Goal: Download file/media

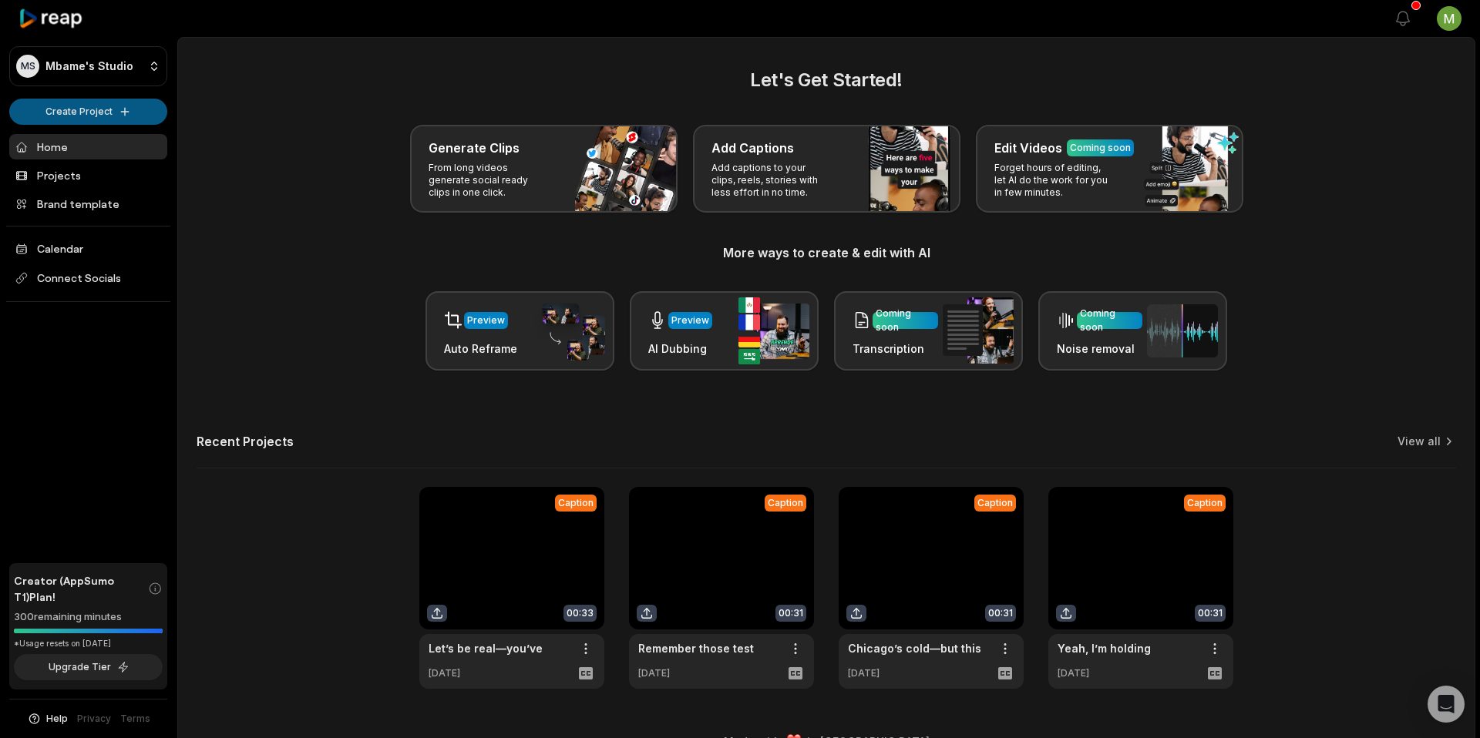
click at [97, 105] on html "MS [PERSON_NAME]'s Studio Create Project Home Projects Brand template Calendar …" at bounding box center [740, 369] width 1480 height 738
click at [95, 144] on link "Create Clips" at bounding box center [88, 144] width 150 height 25
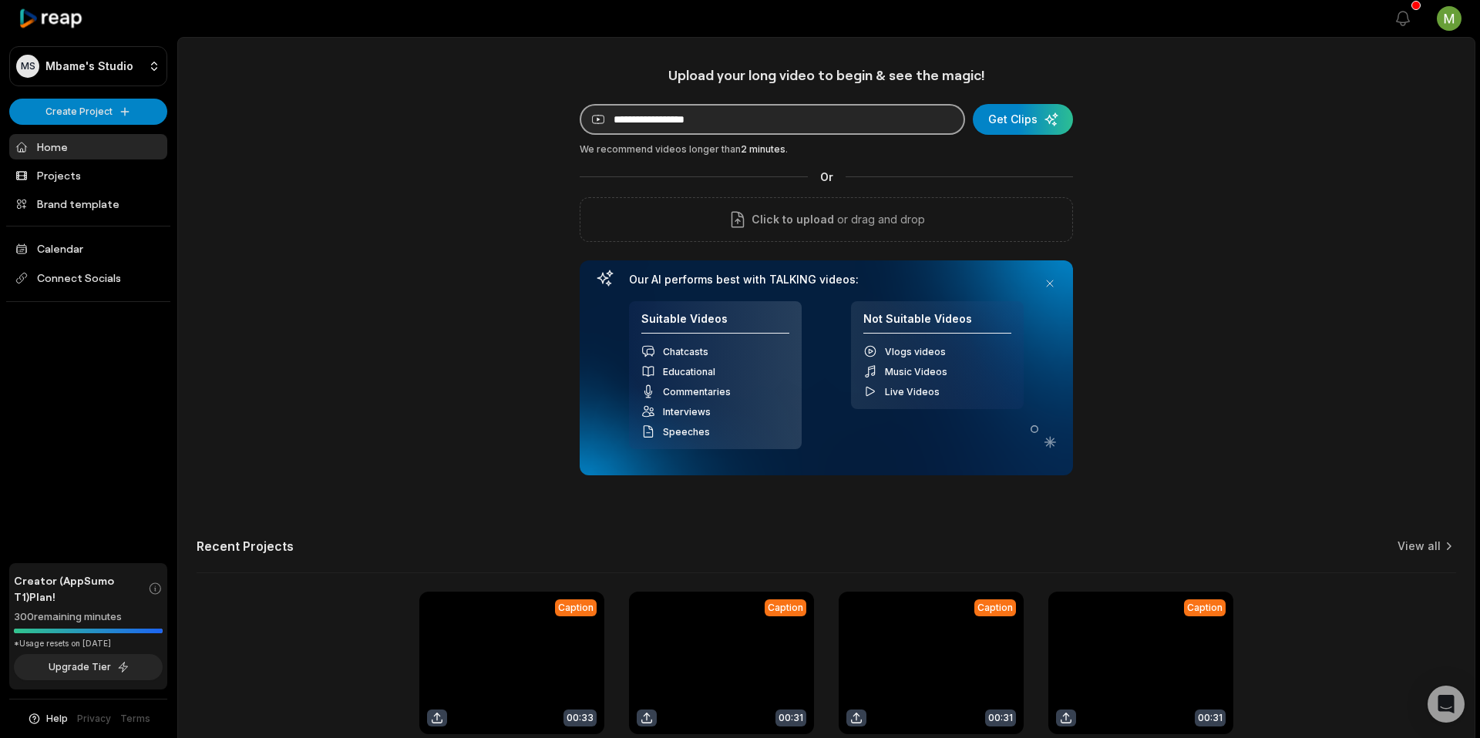
click at [669, 117] on input at bounding box center [772, 119] width 385 height 31
paste input "**********"
type input "**********"
click at [1035, 110] on div "submit" at bounding box center [1023, 119] width 100 height 31
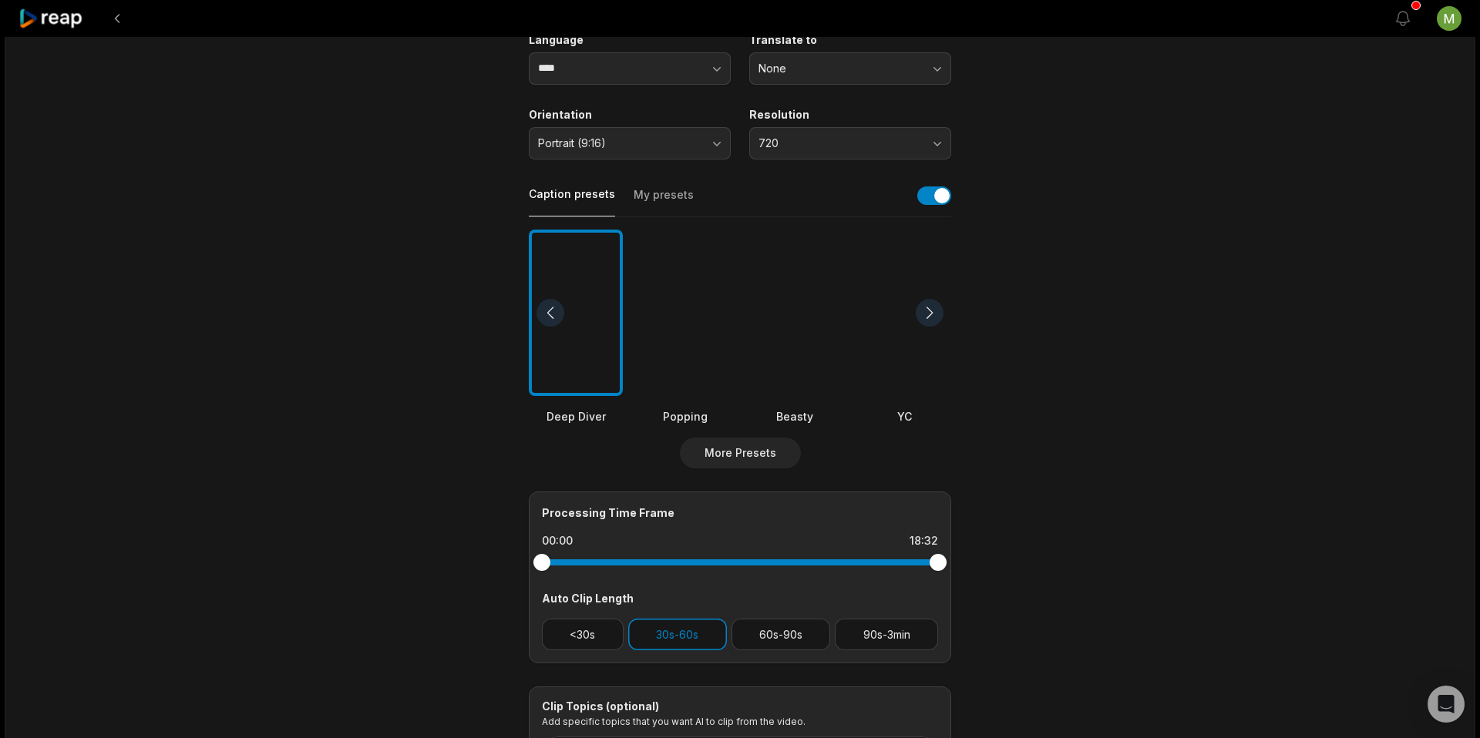
scroll to position [227, 0]
click at [856, 637] on button "90s-3min" at bounding box center [886, 634] width 103 height 32
click at [873, 645] on button "90s-3min" at bounding box center [886, 634] width 103 height 32
click at [695, 624] on button "30s-60s" at bounding box center [677, 634] width 99 height 32
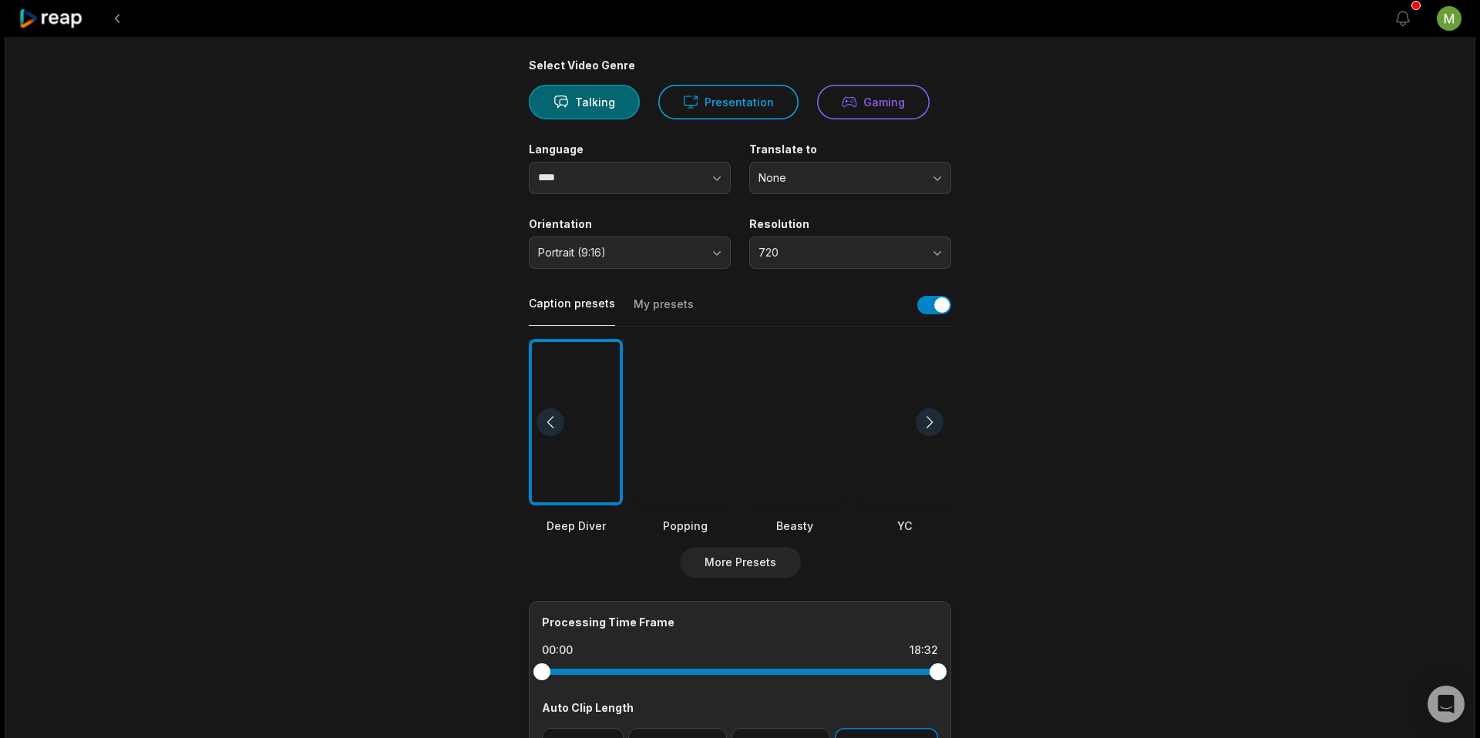
scroll to position [0, 0]
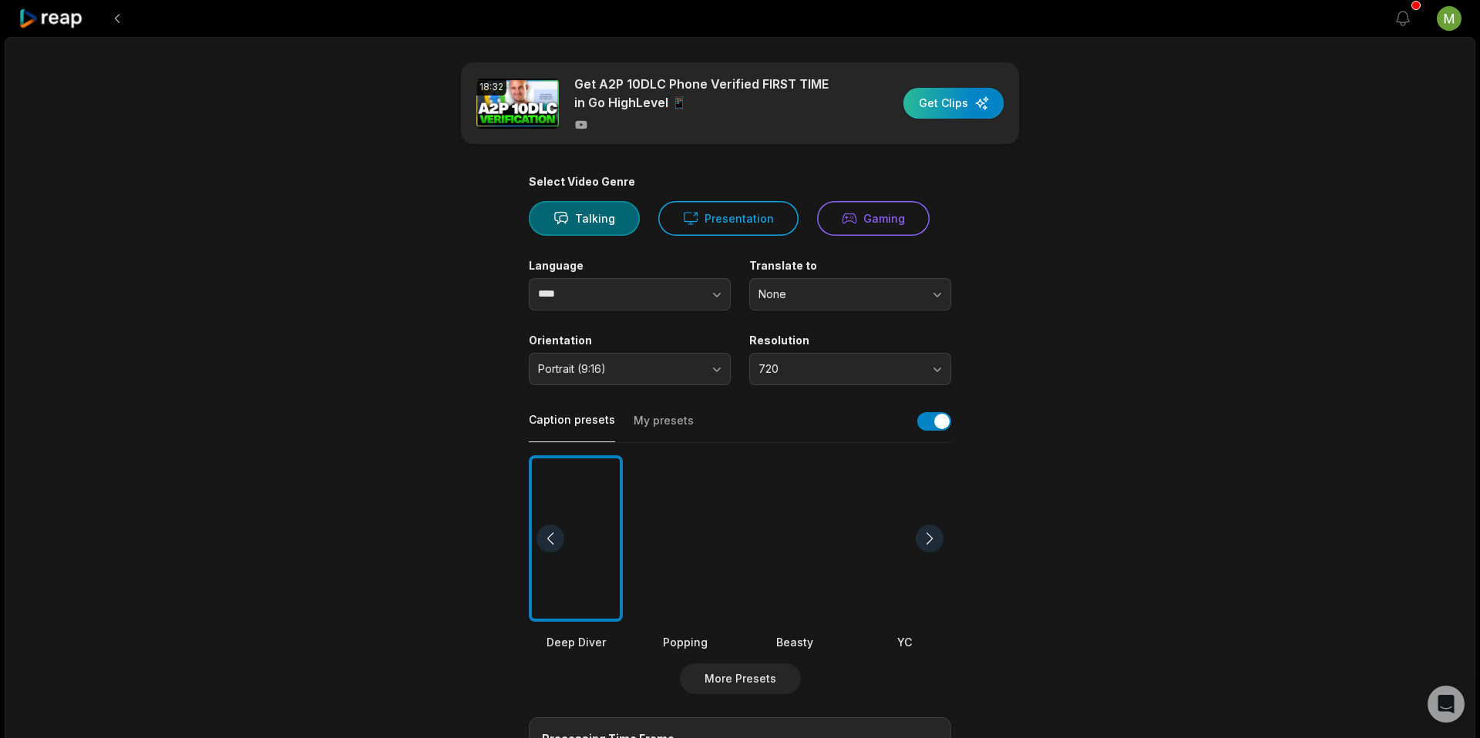
click at [957, 106] on div "button" at bounding box center [953, 103] width 100 height 31
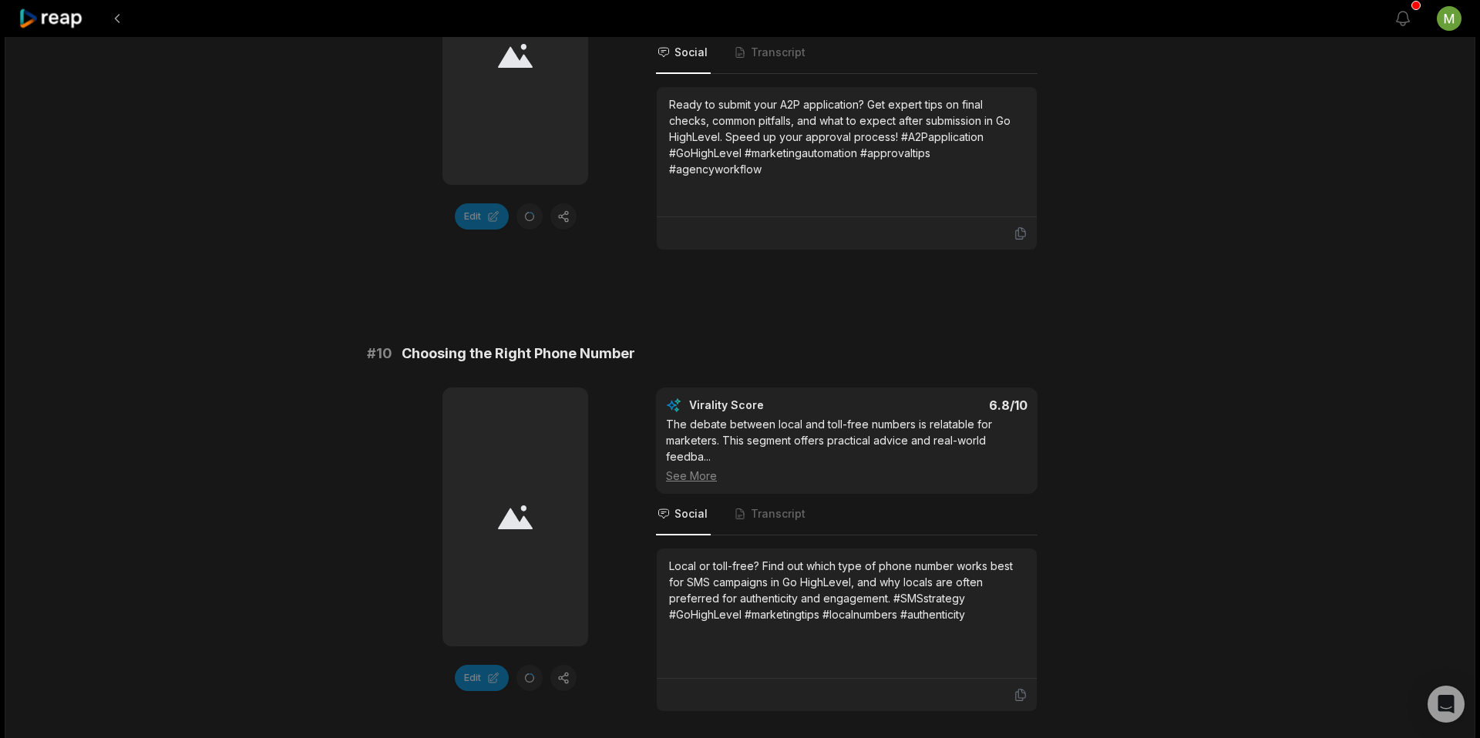
scroll to position [4189, 0]
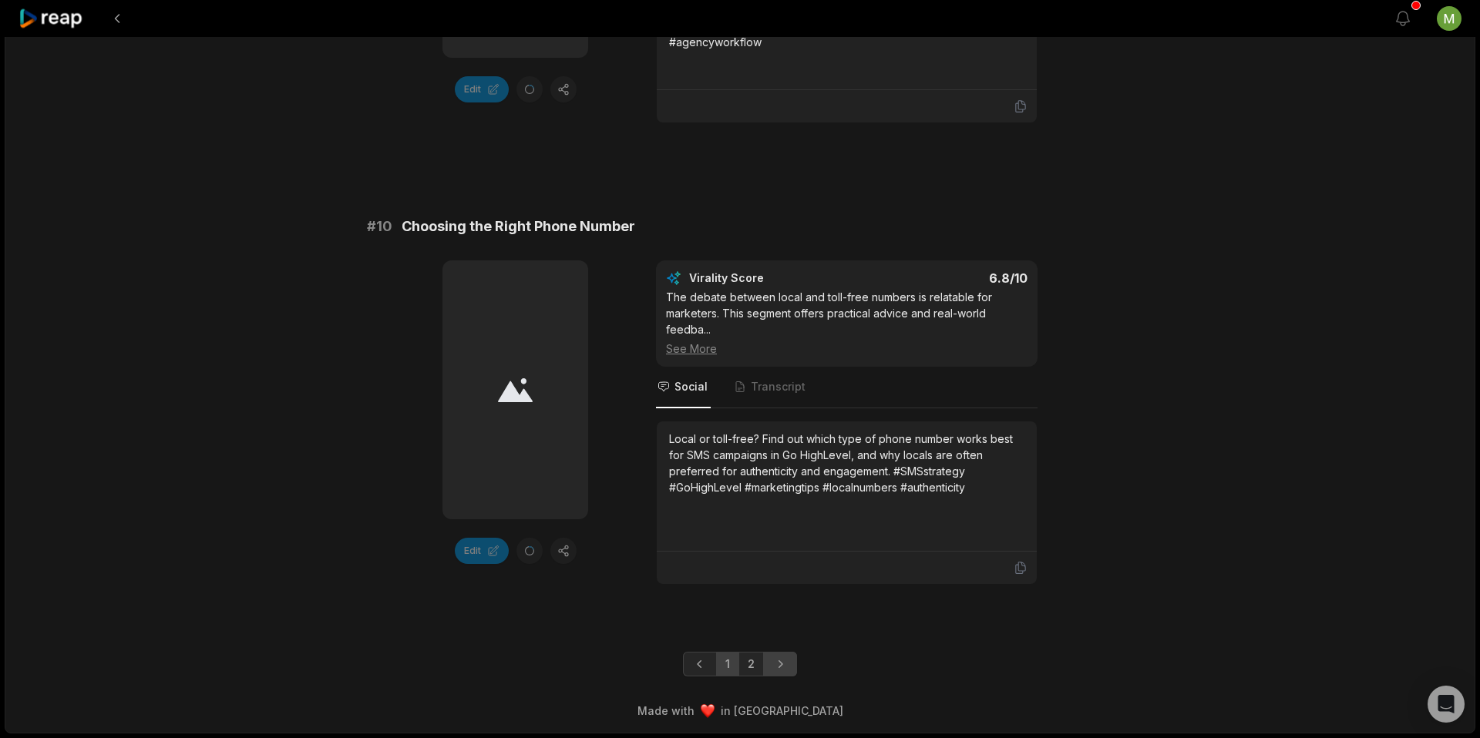
click at [773, 661] on icon "Next page" at bounding box center [779, 664] width 15 height 15
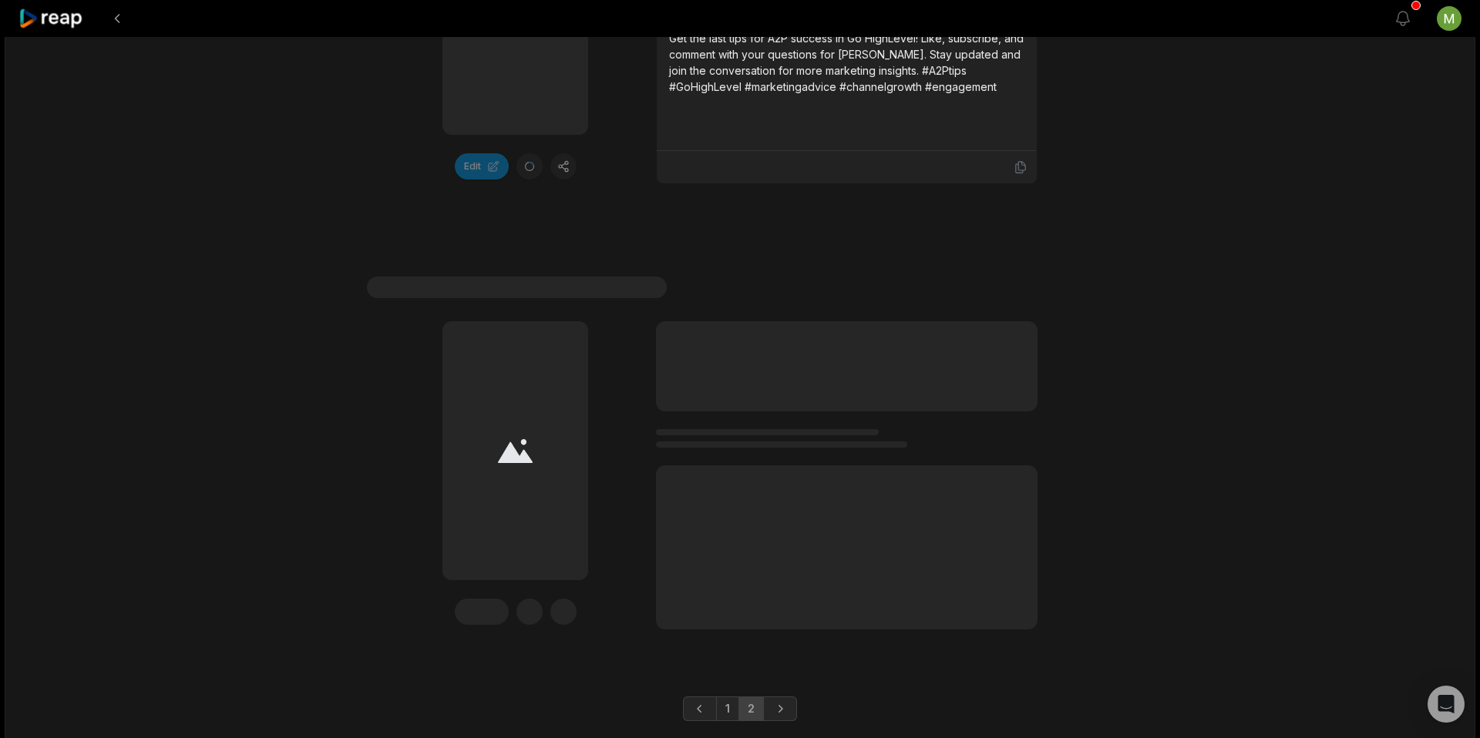
scroll to position [990, 0]
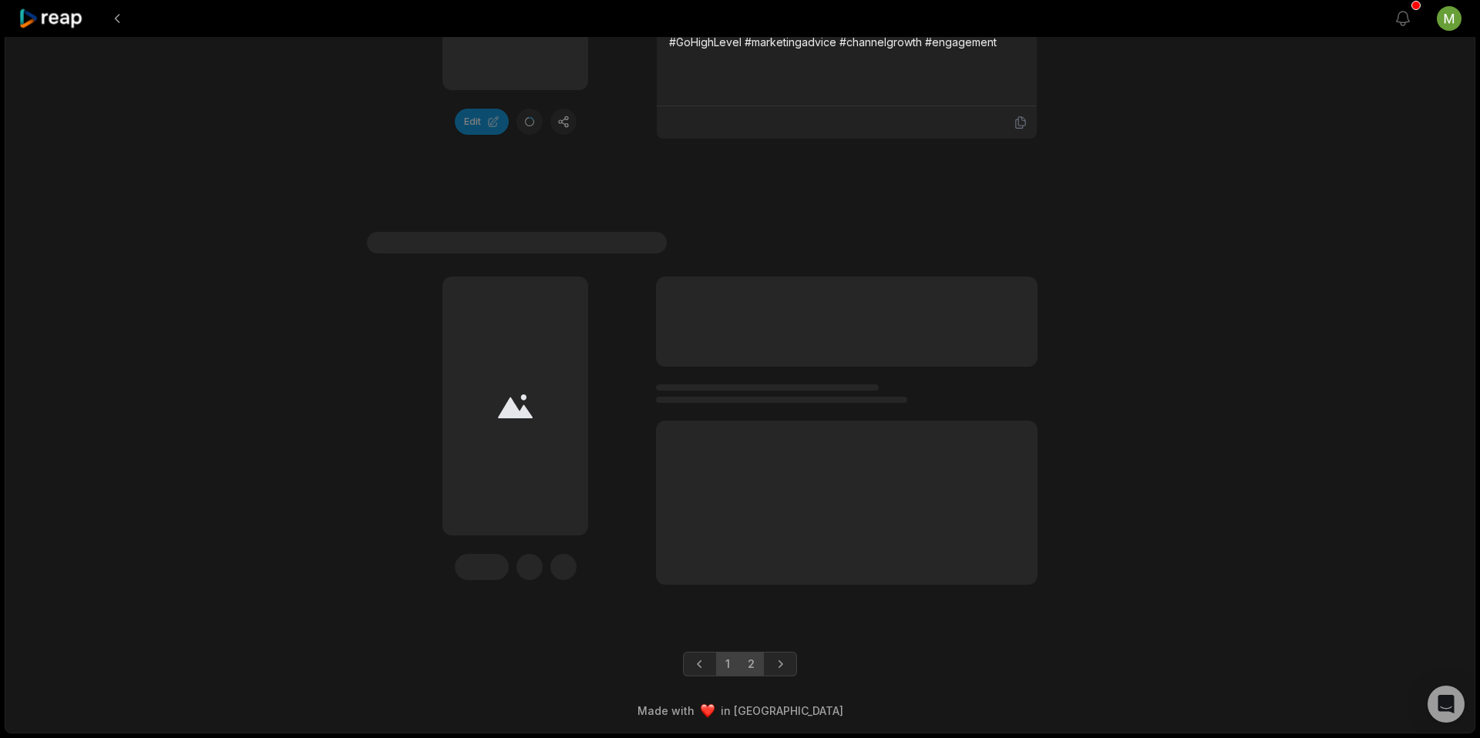
click at [721, 664] on link "1" at bounding box center [727, 664] width 23 height 25
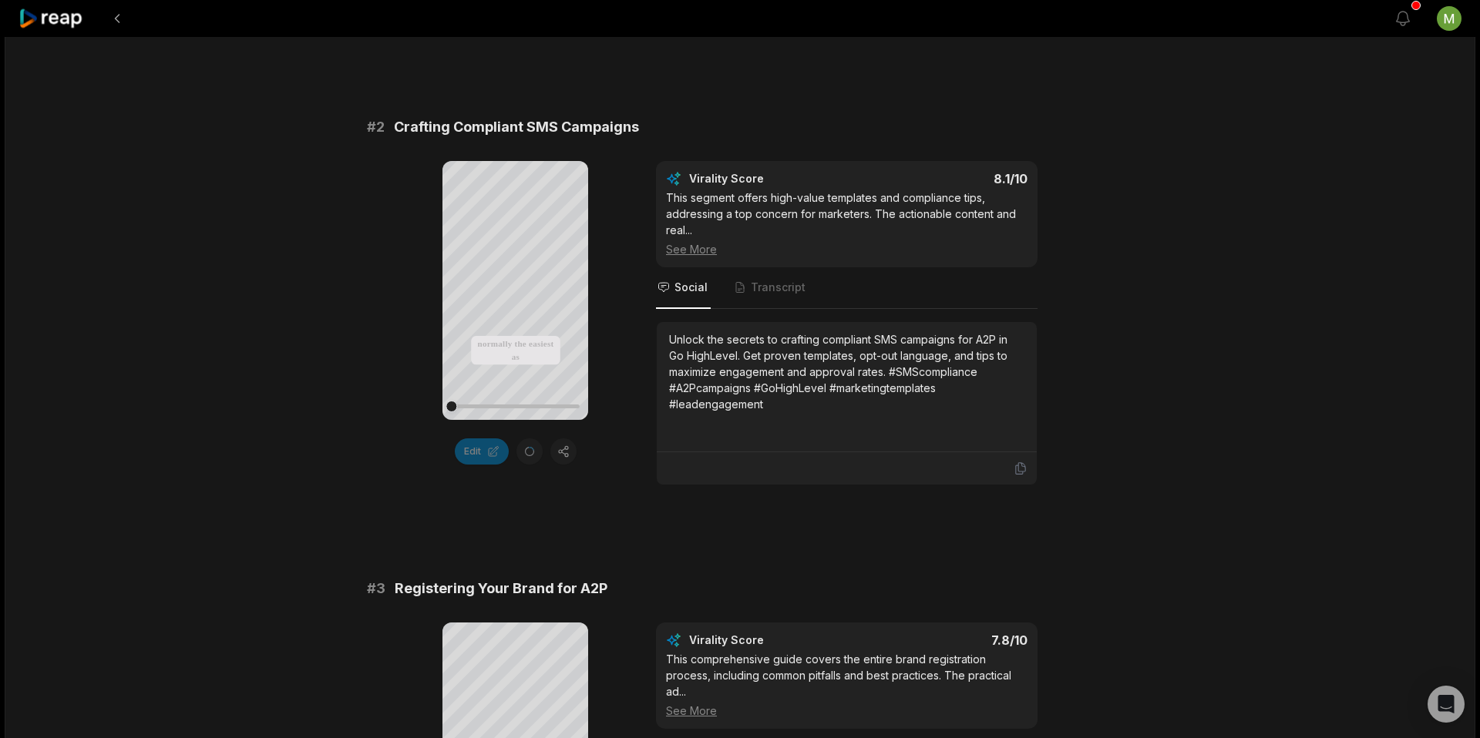
scroll to position [644, 0]
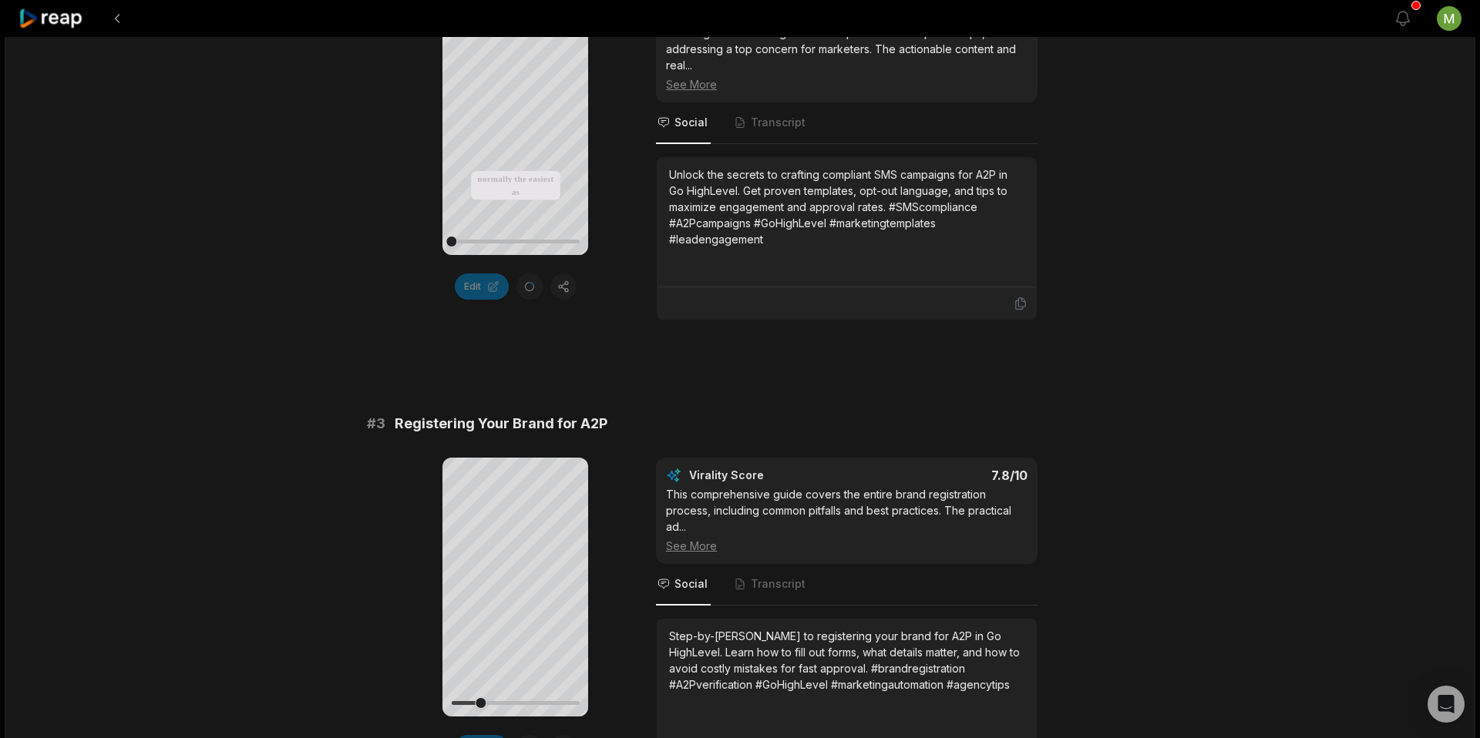
scroll to position [804, 0]
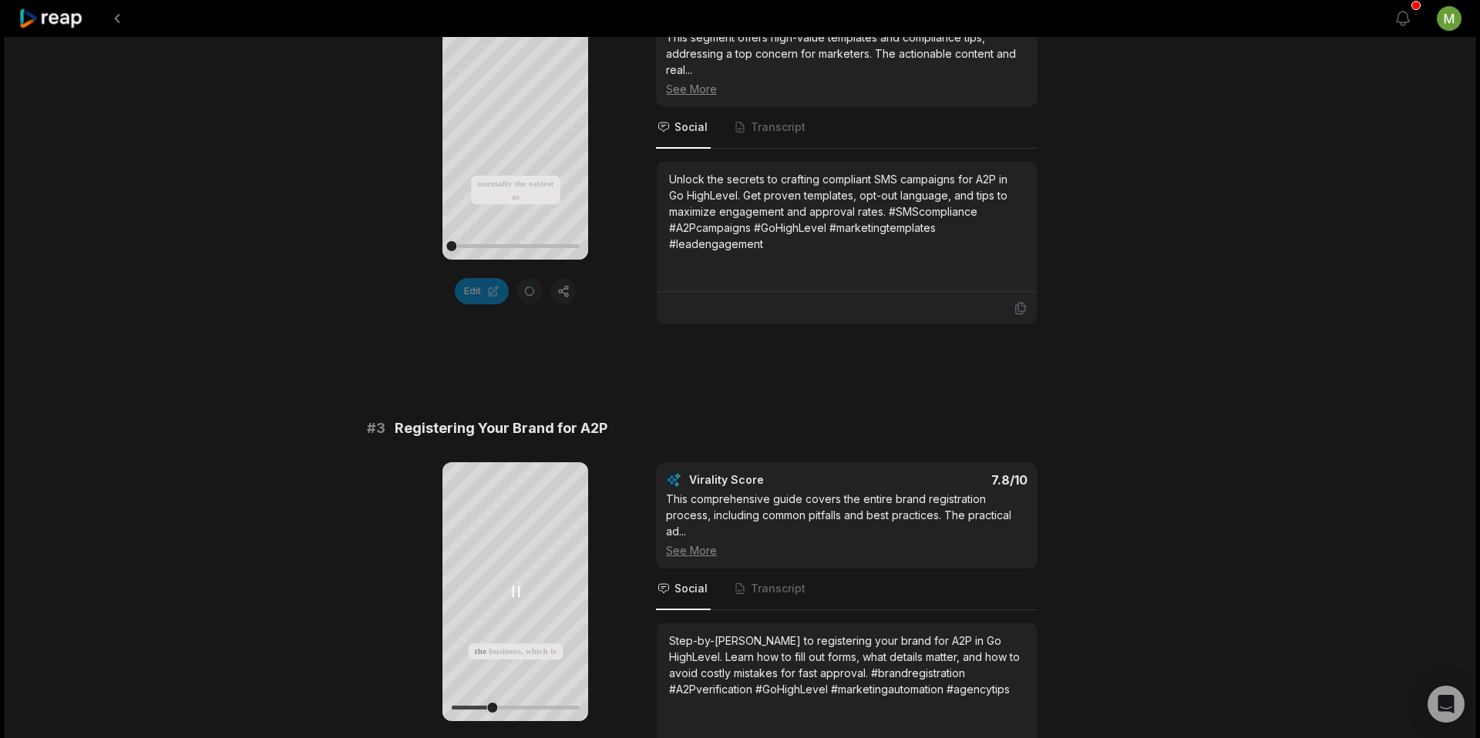
click at [492, 704] on div at bounding box center [515, 707] width 128 height 27
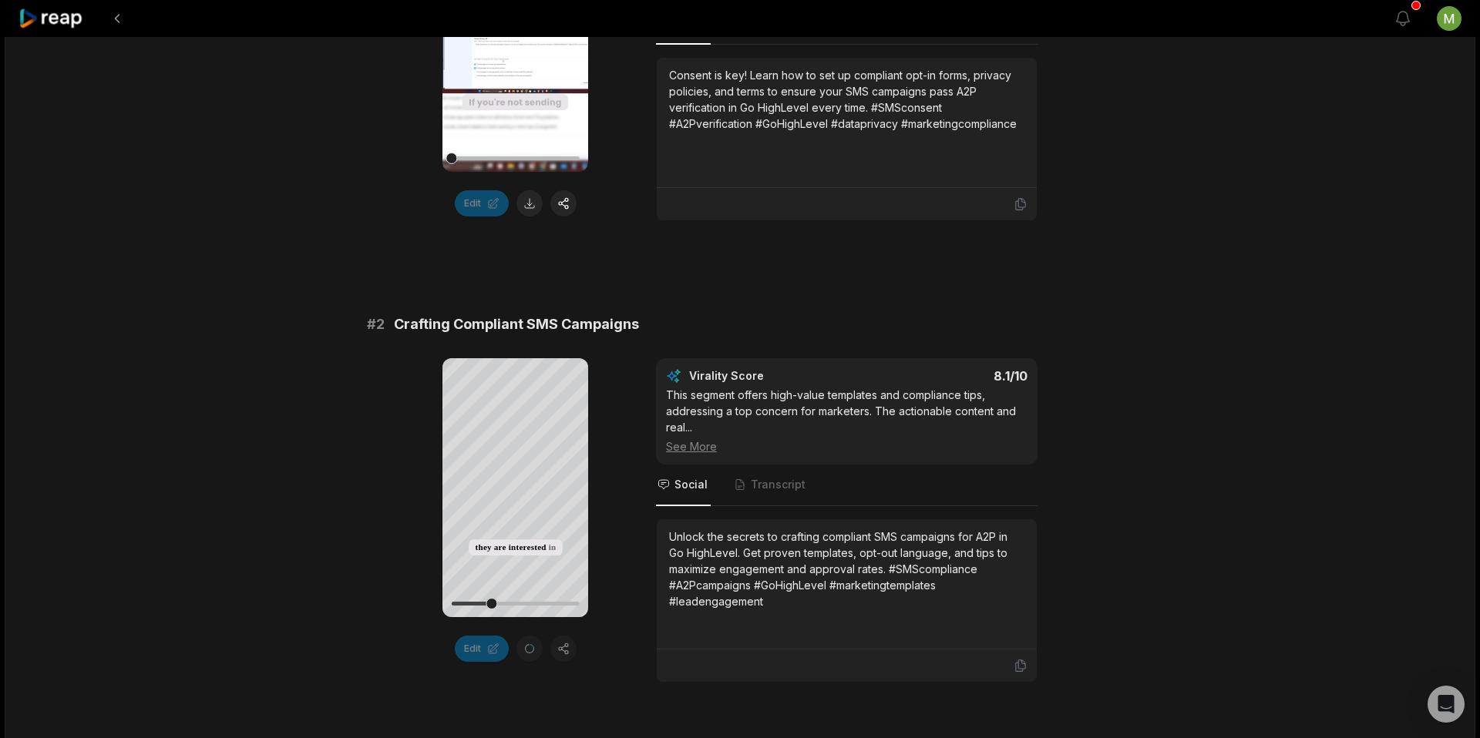
scroll to position [400, 0]
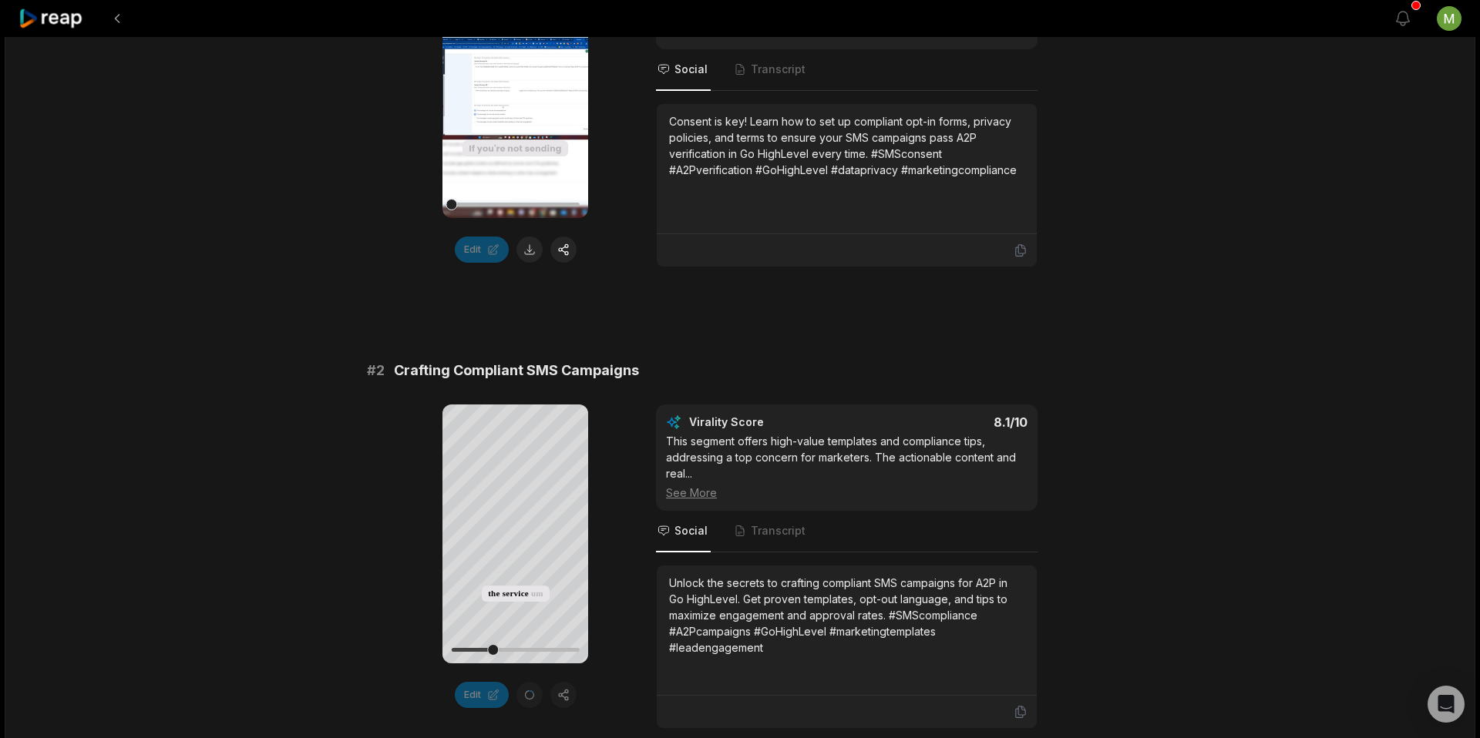
click at [521, 161] on video "Your browser does not support mp4 format." at bounding box center [515, 88] width 146 height 259
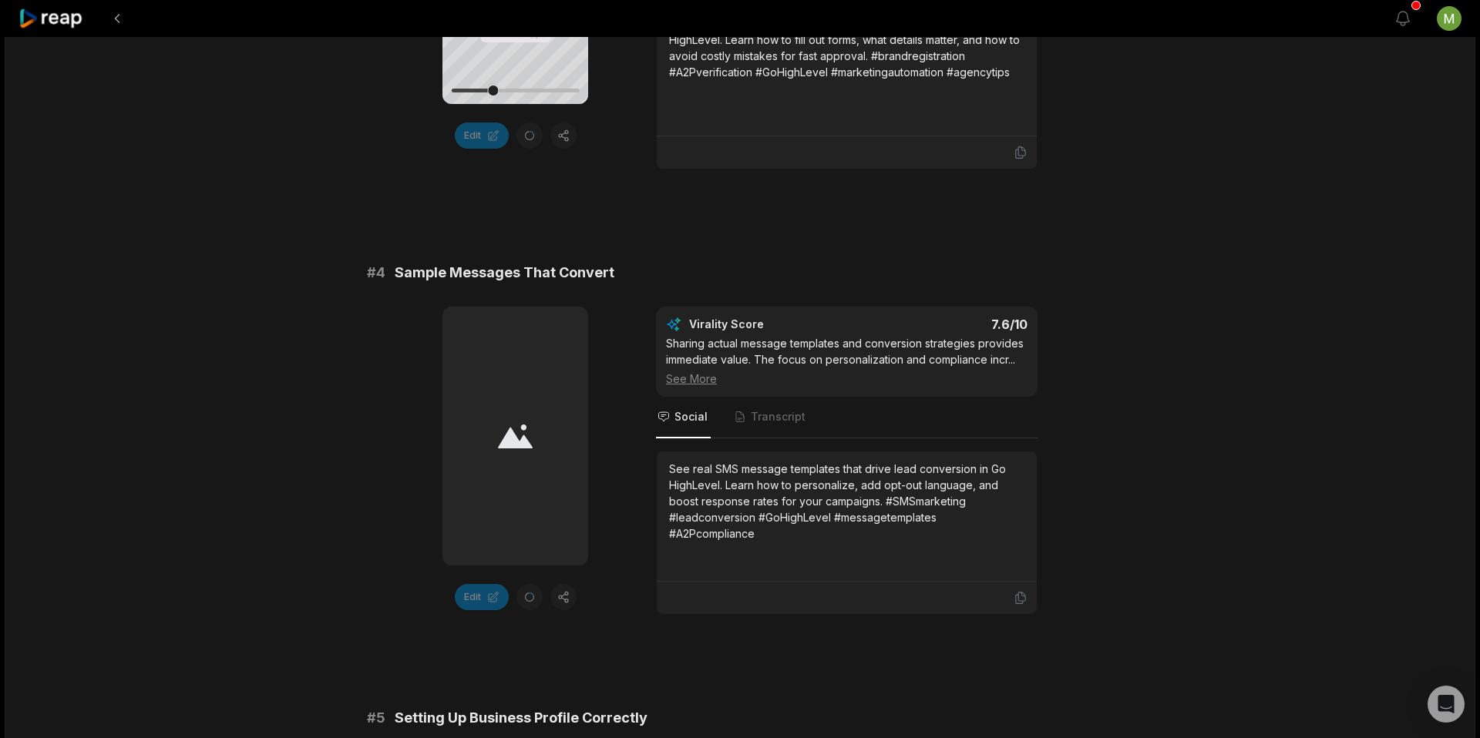
scroll to position [1439, 0]
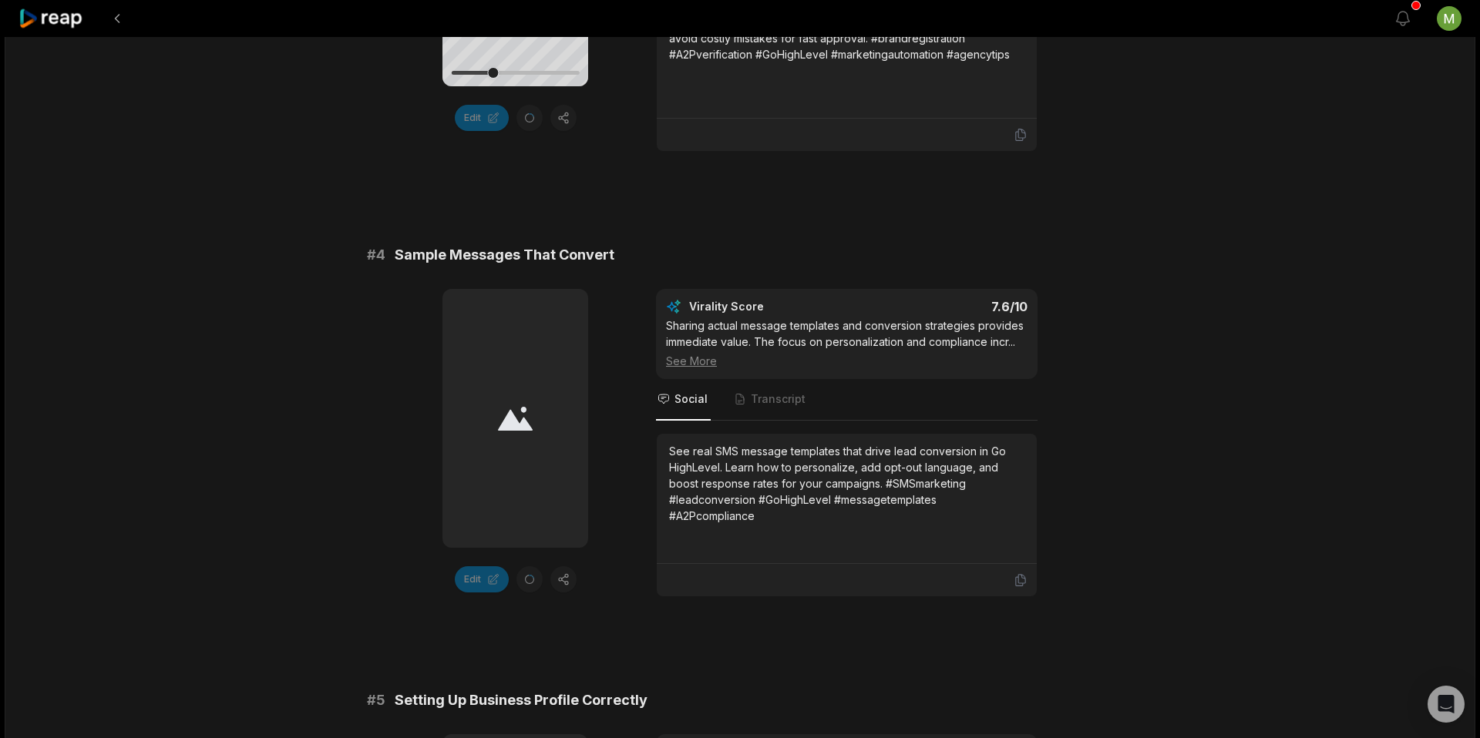
click at [486, 427] on div at bounding box center [515, 418] width 146 height 259
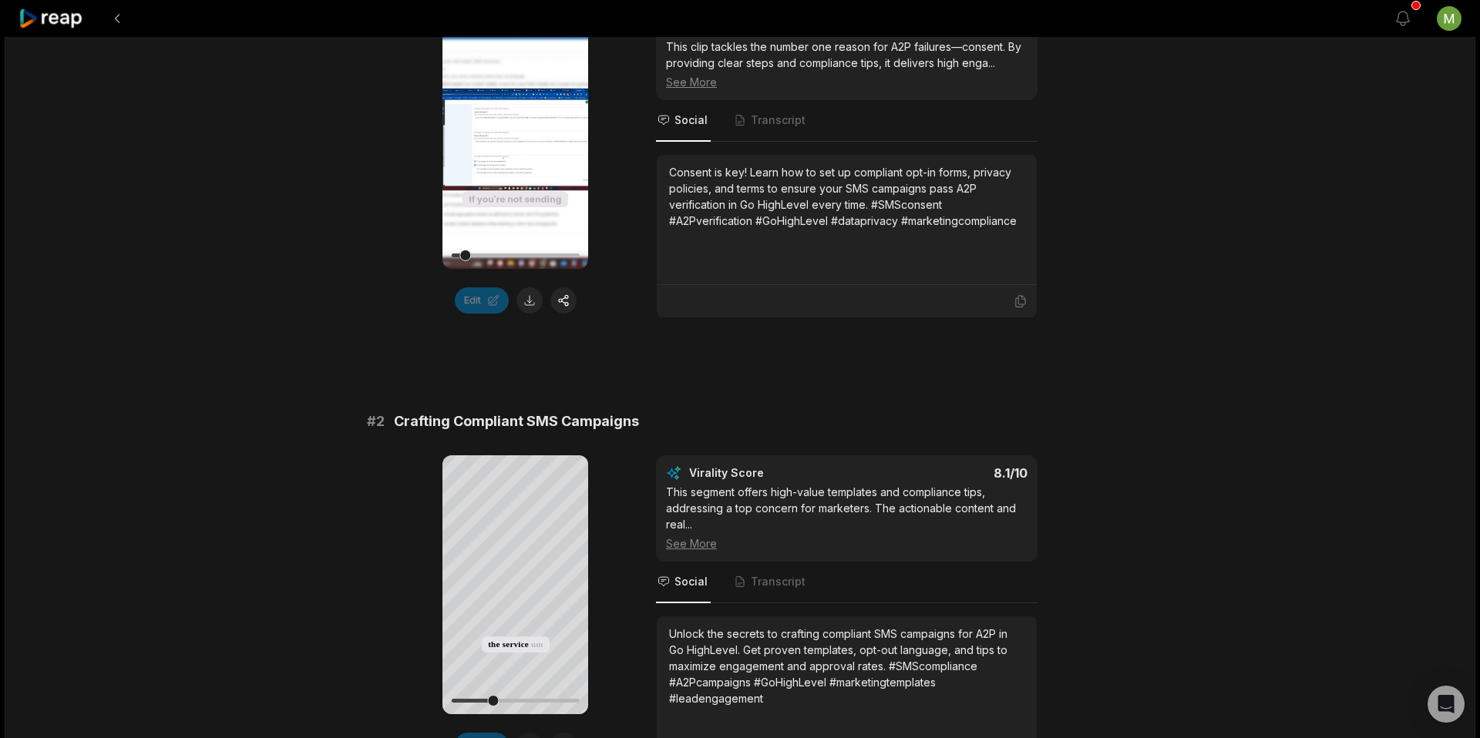
scroll to position [265, 0]
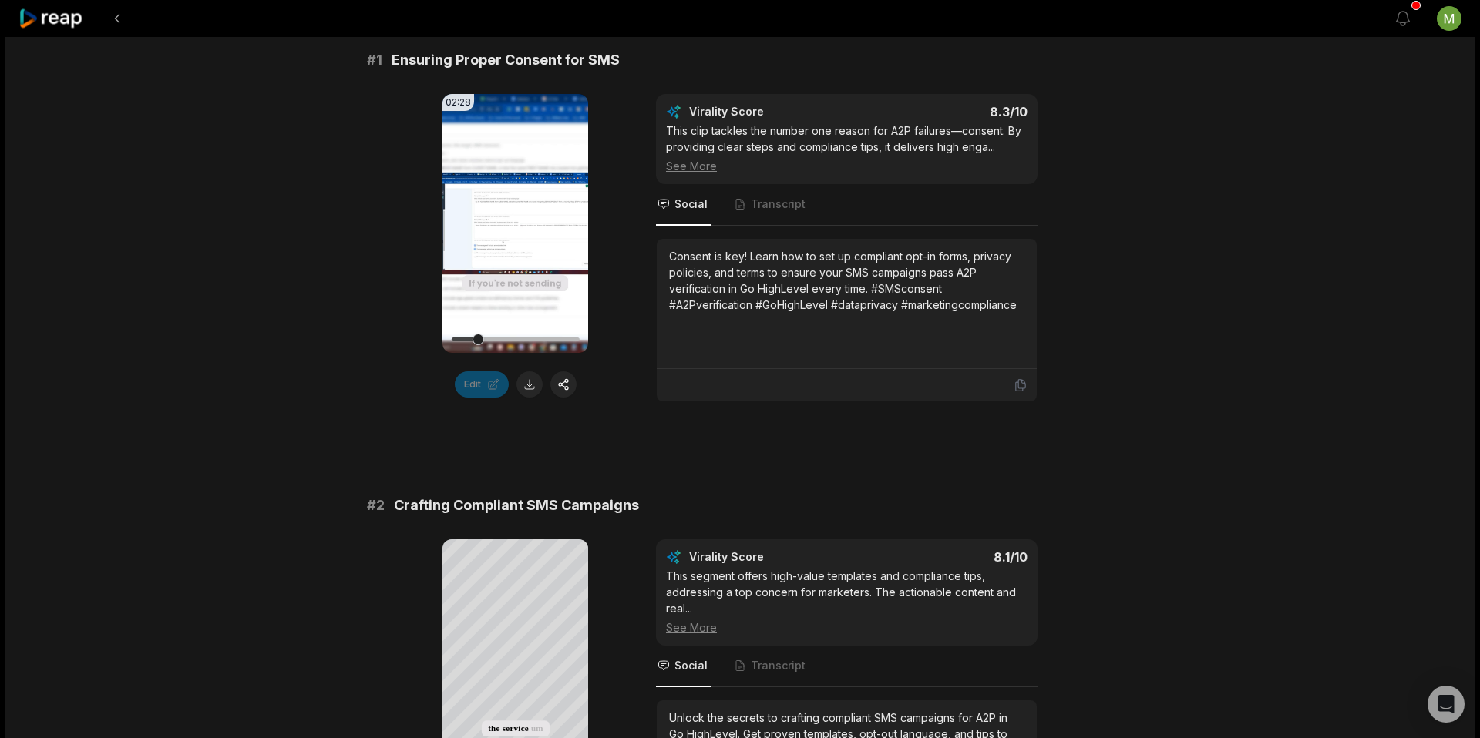
click at [487, 185] on video "Your browser does not support mp4 format." at bounding box center [515, 223] width 146 height 259
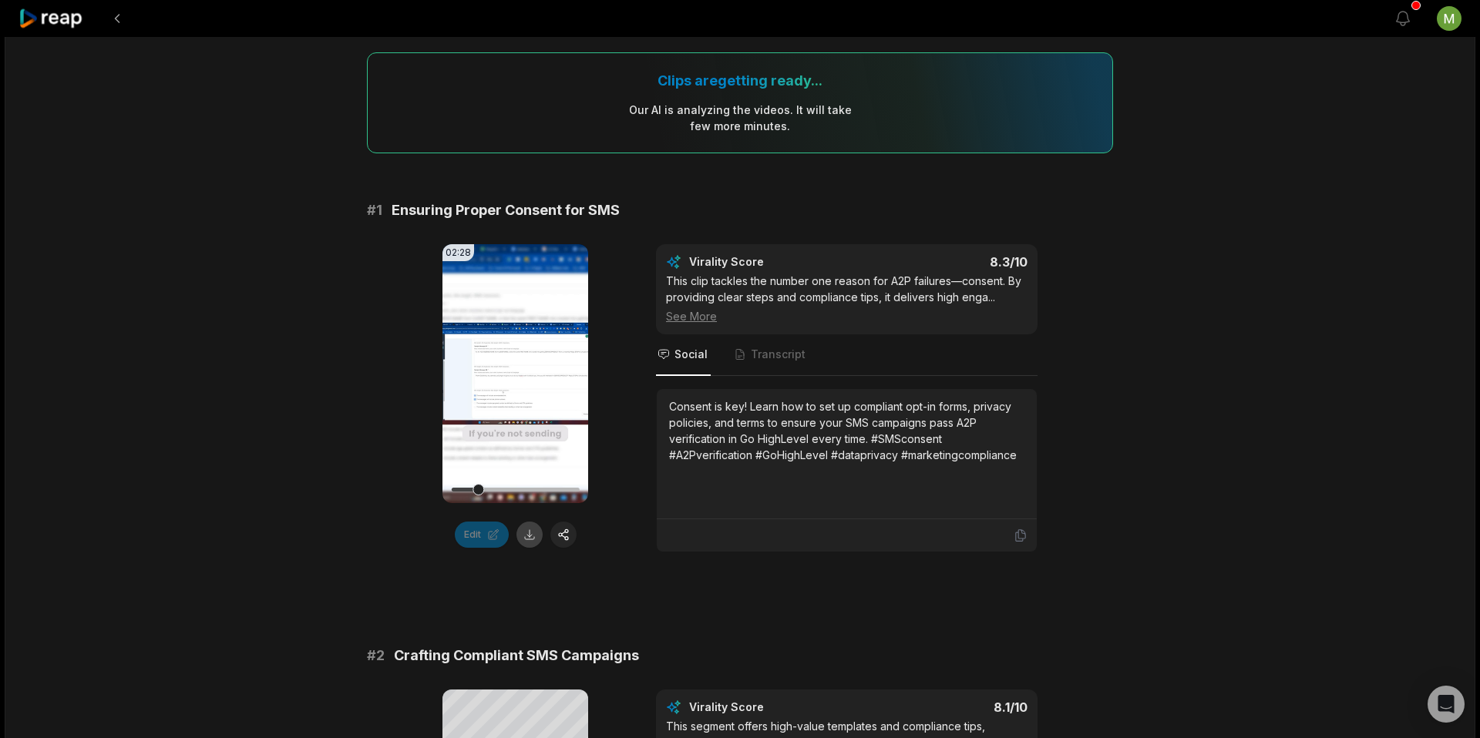
scroll to position [113, 0]
click at [512, 385] on icon at bounding box center [515, 375] width 18 height 18
click at [512, 353] on video "Your browser does not support mp4 format." at bounding box center [515, 375] width 146 height 259
click at [526, 539] on button at bounding box center [529, 536] width 26 height 26
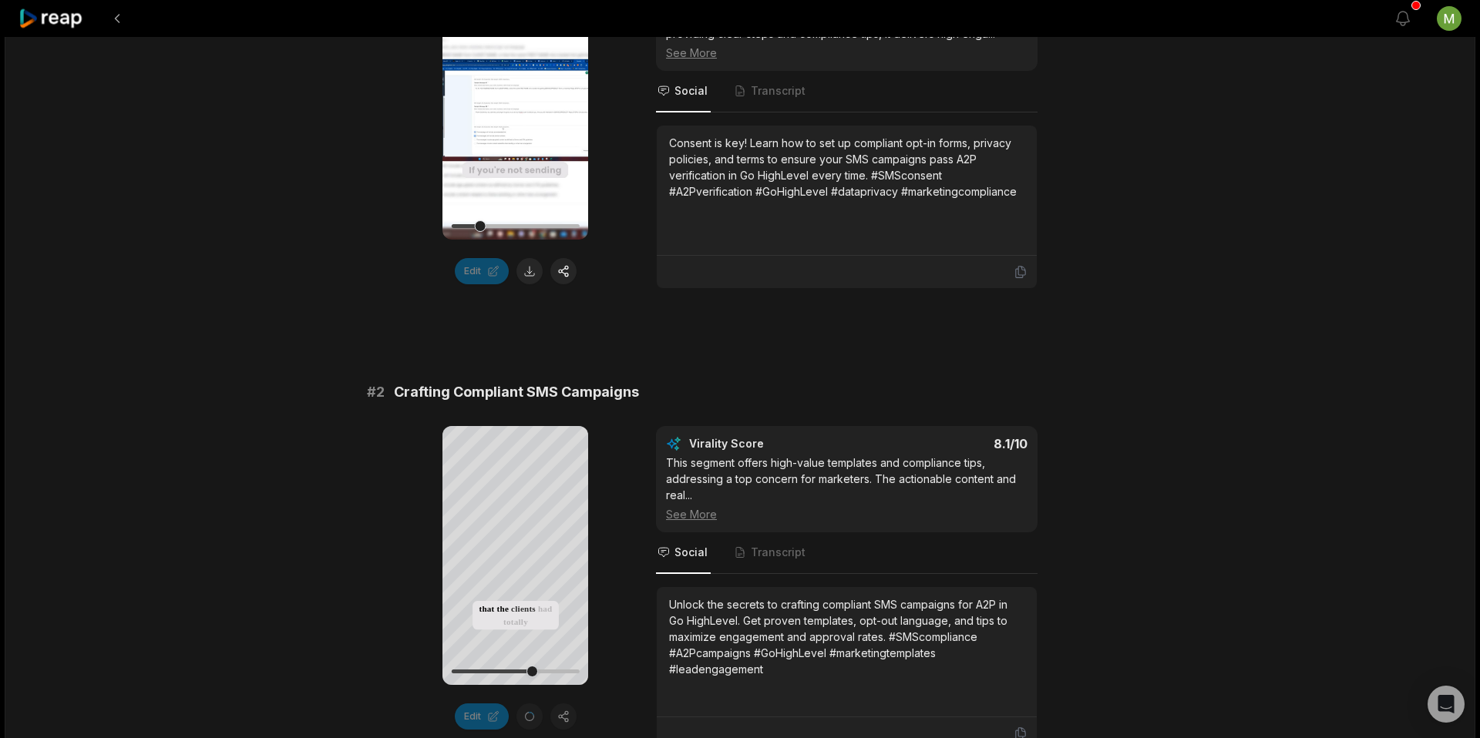
scroll to position [412, 0]
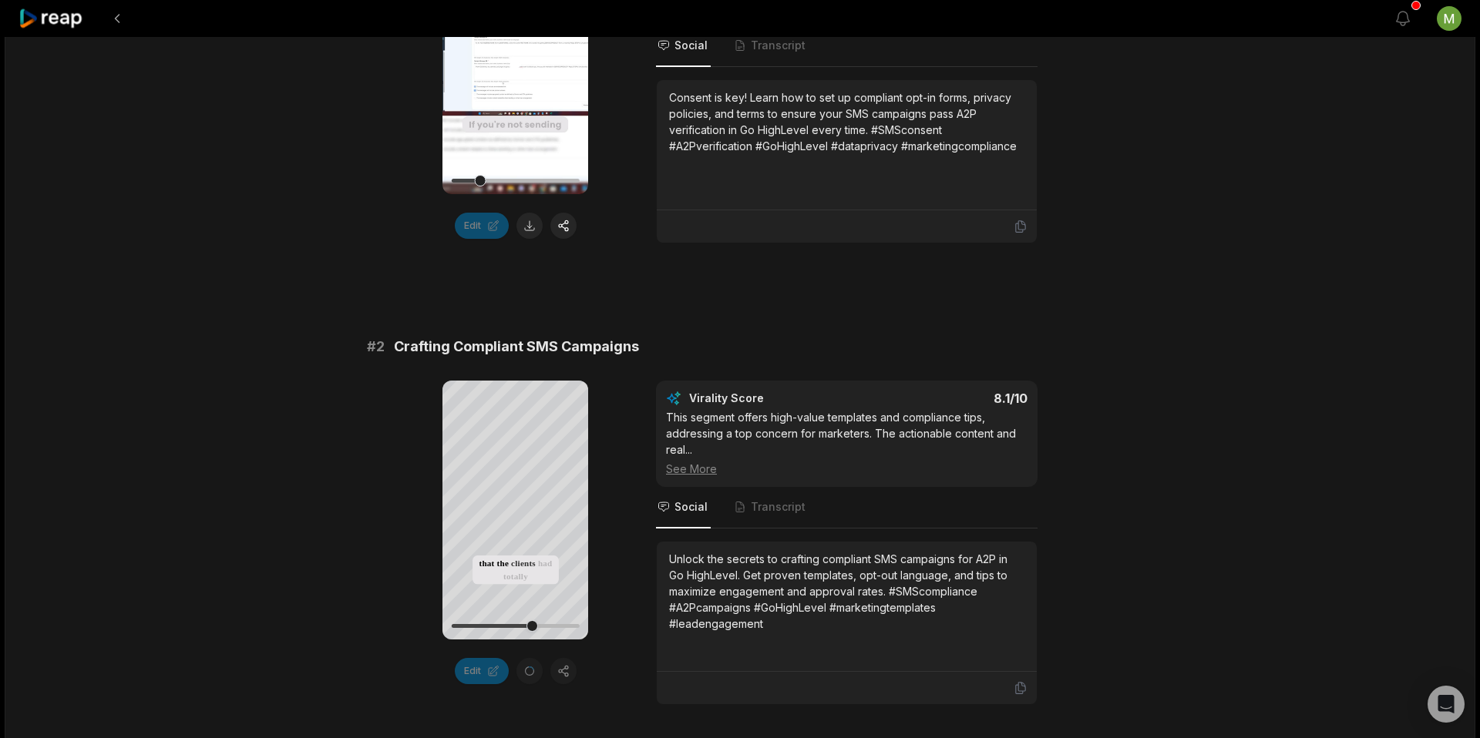
click at [550, 177] on div at bounding box center [515, 180] width 128 height 27
click at [559, 176] on div at bounding box center [515, 179] width 128 height 27
click at [519, 93] on video "Your browser does not support mp4 format." at bounding box center [515, 65] width 146 height 259
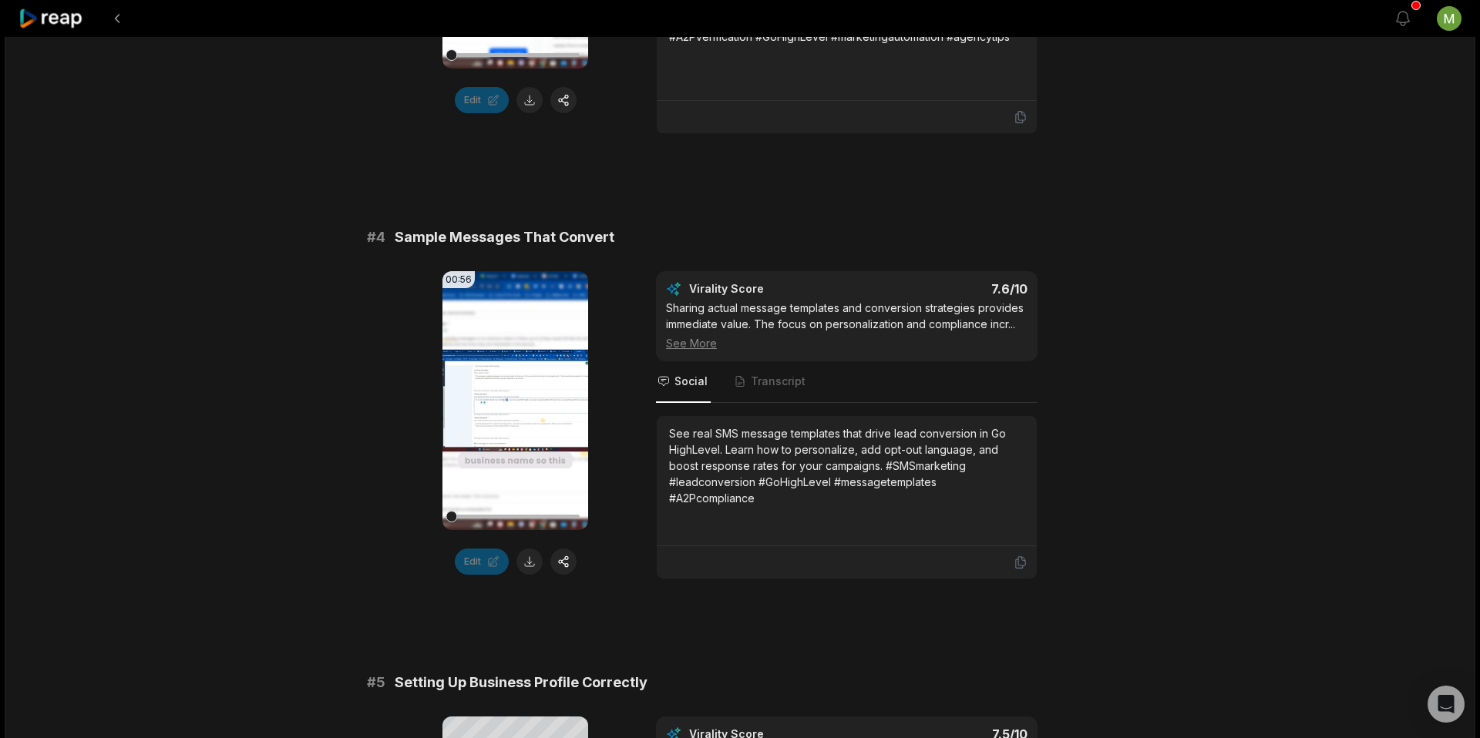
scroll to position [1458, 0]
click at [516, 397] on icon at bounding box center [515, 400] width 18 height 18
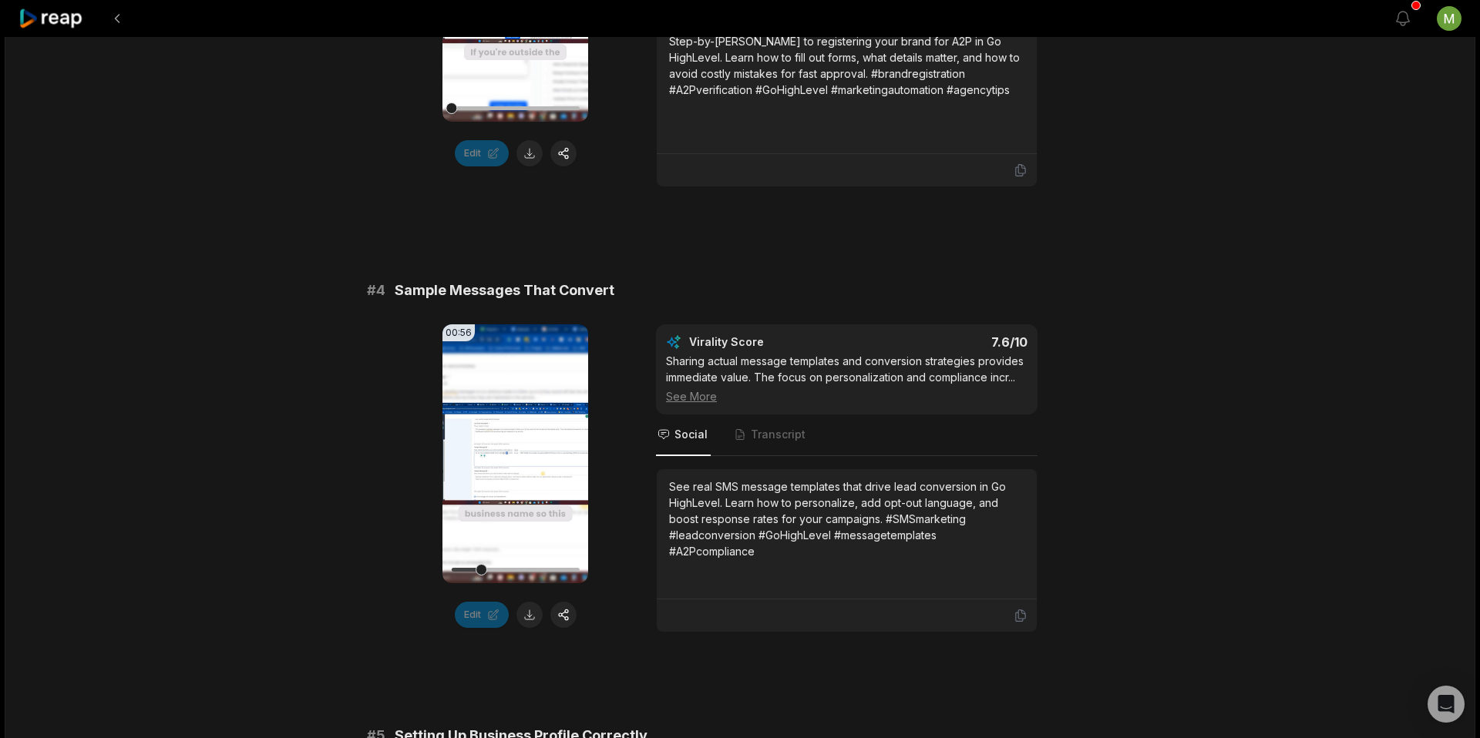
click at [506, 435] on video "Your browser does not support mp4 format." at bounding box center [515, 453] width 146 height 259
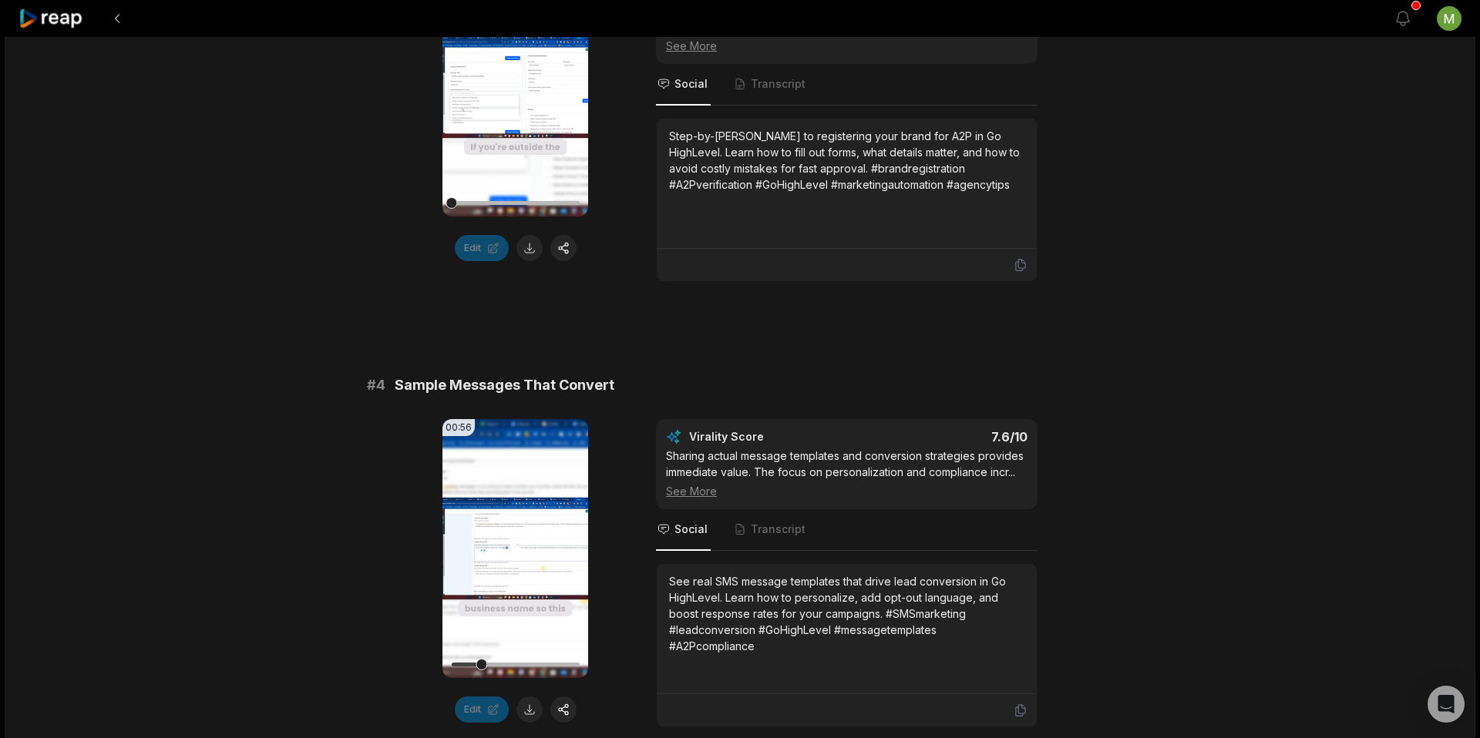
scroll to position [1337, 0]
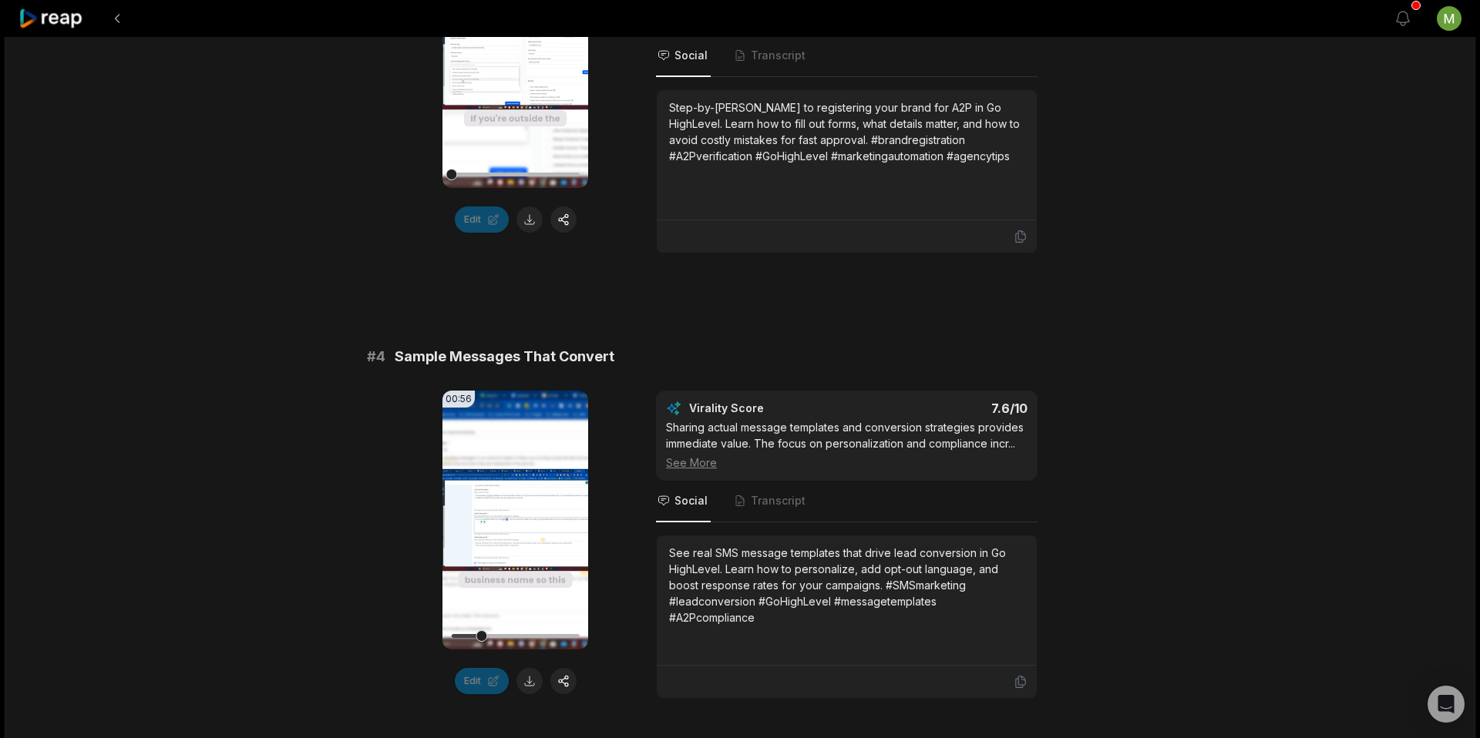
click at [677, 464] on div "See More" at bounding box center [846, 463] width 361 height 16
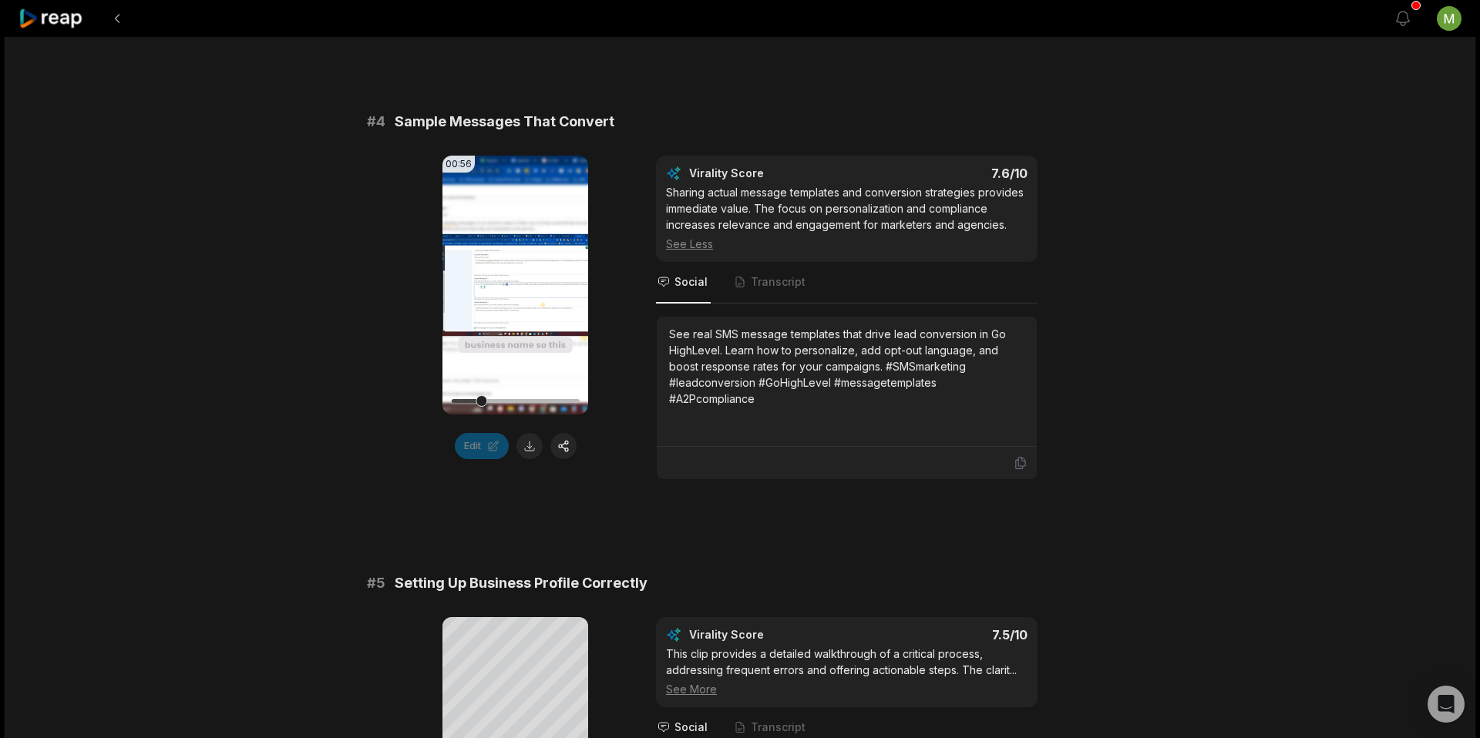
scroll to position [1584, 0]
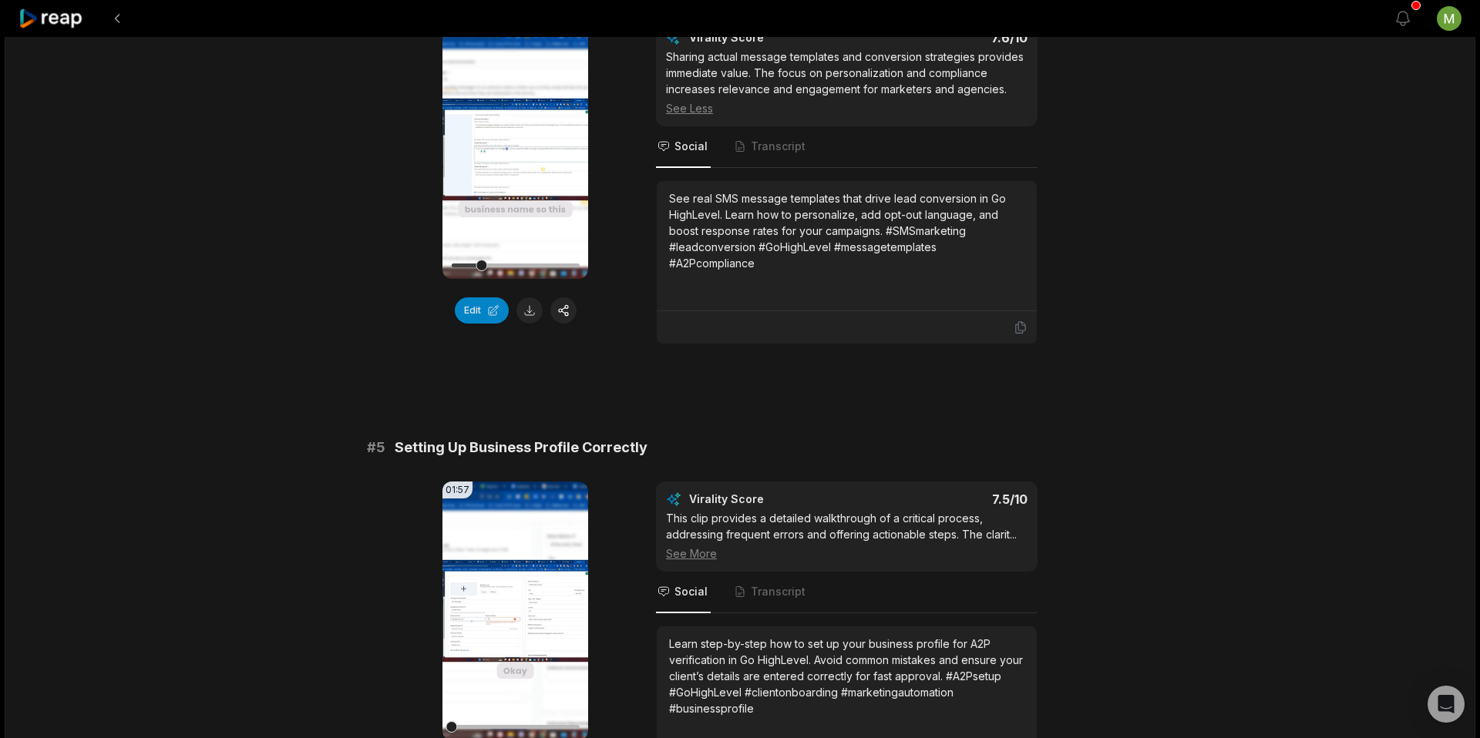
scroll to position [1460, 0]
